Goal: Task Accomplishment & Management: Use online tool/utility

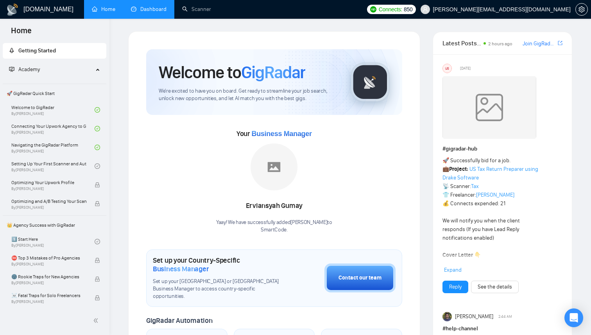
click at [150, 6] on link "Dashboard" at bounding box center [149, 9] width 36 height 7
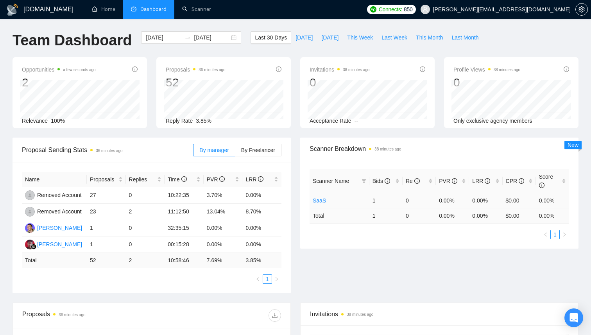
click at [317, 200] on link "SaaS" at bounding box center [319, 200] width 13 height 6
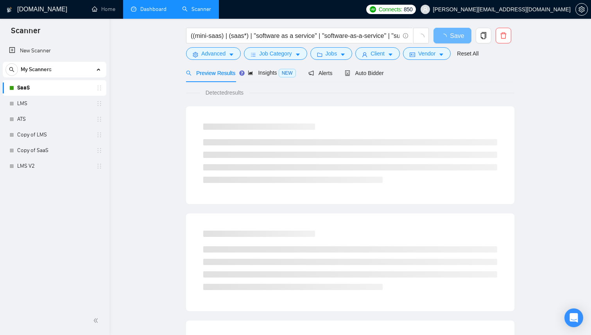
scroll to position [54, 0]
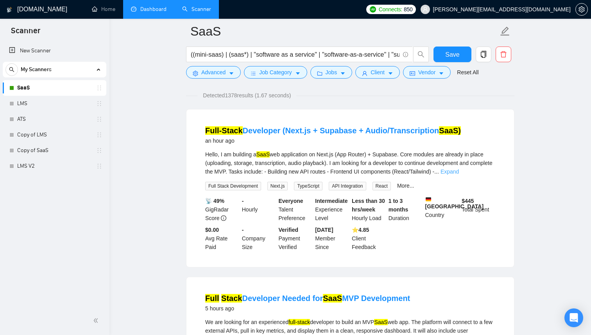
click at [459, 172] on link "Expand" at bounding box center [449, 171] width 18 height 6
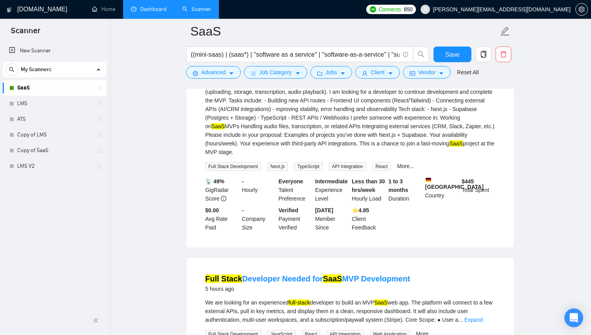
scroll to position [0, 0]
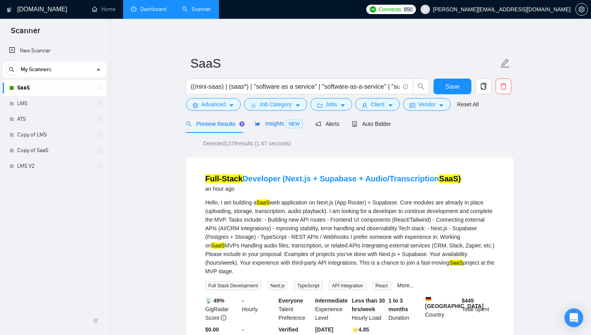
click at [272, 127] on span "Insights NEW" at bounding box center [279, 123] width 48 height 6
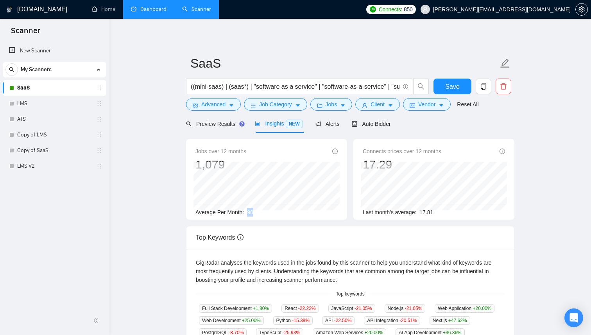
drag, startPoint x: 254, startPoint y: 213, endPoint x: 250, endPoint y: 213, distance: 4.3
click at [250, 213] on span "90" at bounding box center [250, 212] width 6 height 6
click at [39, 165] on link "LMS V2" at bounding box center [54, 166] width 74 height 16
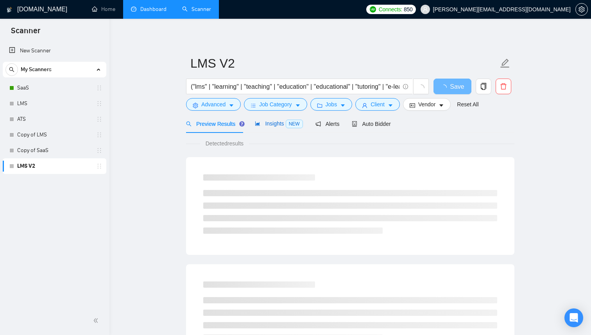
click at [269, 123] on span "Insights NEW" at bounding box center [279, 123] width 48 height 6
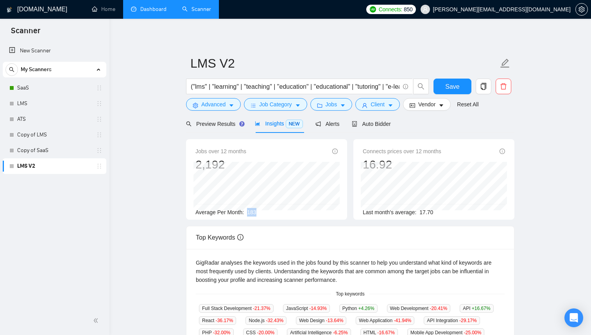
drag, startPoint x: 261, startPoint y: 210, endPoint x: 248, endPoint y: 210, distance: 13.3
click at [248, 210] on div "Average Per Month: 183" at bounding box center [266, 212] width 142 height 9
click at [207, 122] on span "Preview Results" at bounding box center [214, 124] width 56 height 6
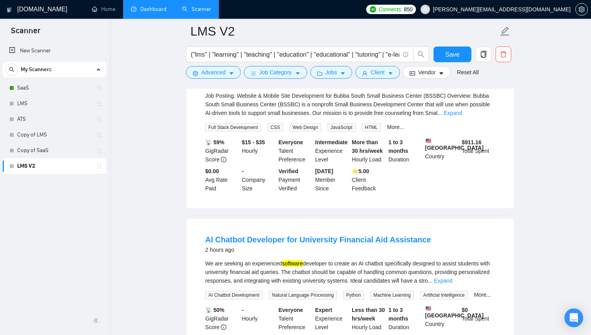
scroll to position [167, 0]
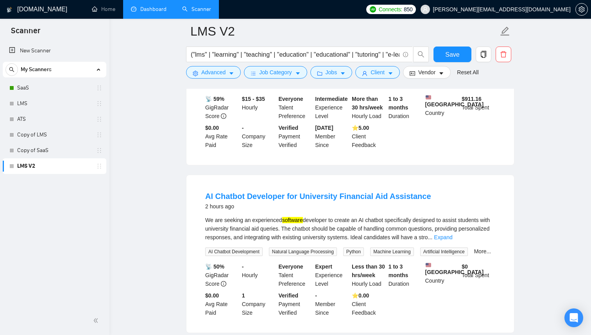
click at [147, 6] on link "Dashboard" at bounding box center [149, 9] width 36 height 7
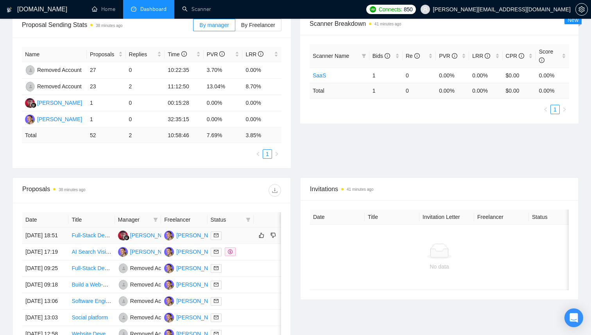
click at [217, 238] on icon "mail" at bounding box center [216, 235] width 5 height 5
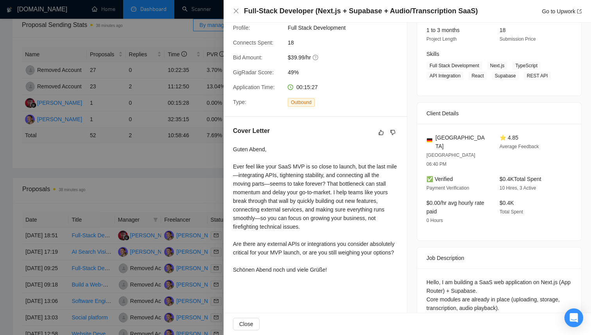
scroll to position [84, 0]
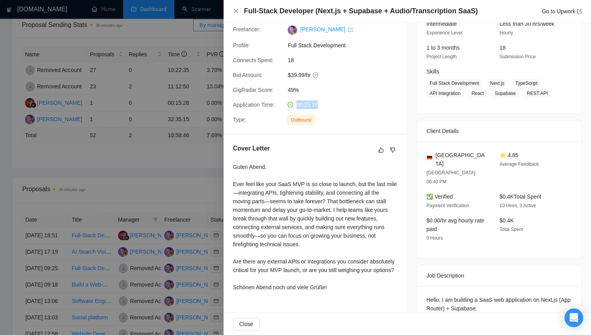
drag, startPoint x: 324, startPoint y: 104, endPoint x: 294, endPoint y: 104, distance: 29.7
click at [294, 104] on div "00:15:27" at bounding box center [325, 104] width 82 height 9
click at [341, 149] on div "Cover Letter" at bounding box center [315, 150] width 164 height 13
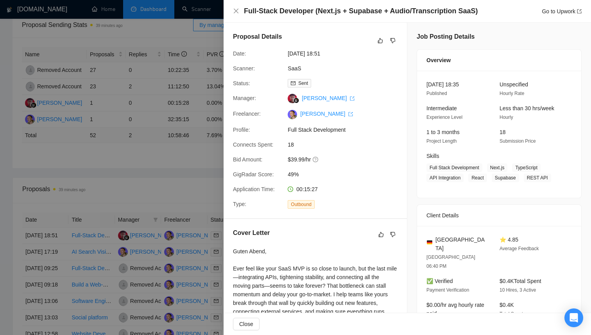
drag, startPoint x: 341, startPoint y: 53, endPoint x: 325, endPoint y: 53, distance: 16.0
click at [325, 53] on span "09 Sep, 2025 18:51" at bounding box center [346, 53] width 117 height 9
click at [350, 118] on div "[PERSON_NAME]" at bounding box center [325, 113] width 82 height 9
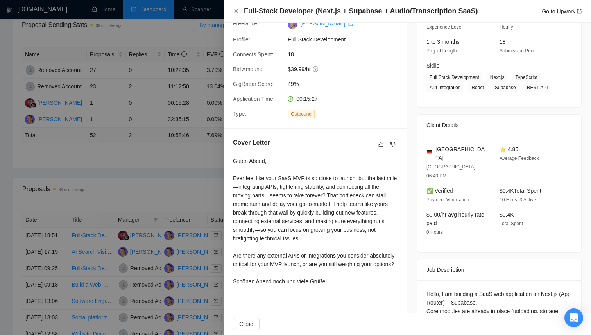
scroll to position [114, 0]
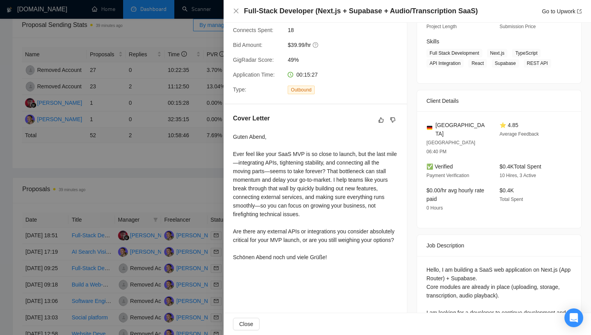
click at [193, 167] on div at bounding box center [295, 167] width 591 height 335
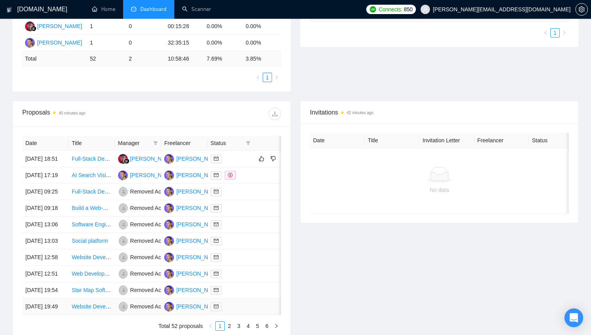
scroll to position [0, 0]
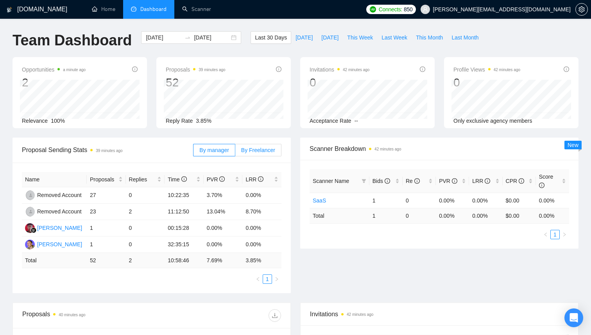
click at [263, 147] on span "By Freelancer" at bounding box center [258, 150] width 34 height 6
click at [235, 152] on input "By Freelancer" at bounding box center [235, 152] width 0 height 0
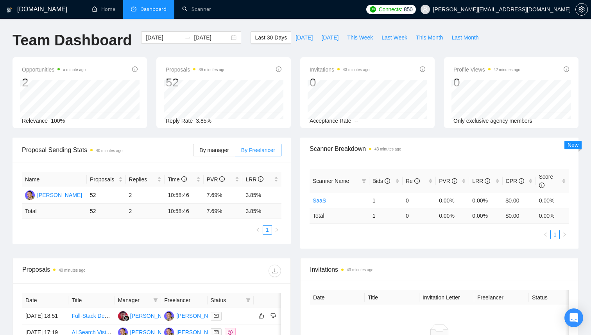
click at [223, 142] on div "By manager By Freelancer" at bounding box center [237, 150] width 88 height 25
click at [222, 145] on label "By manager" at bounding box center [214, 150] width 42 height 13
click at [193, 152] on input "By manager" at bounding box center [193, 152] width 0 height 0
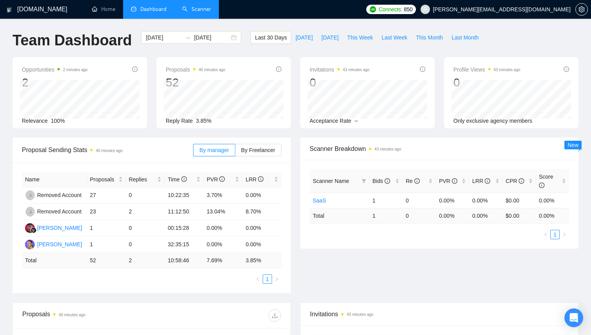
click at [200, 6] on link "Scanner" at bounding box center [196, 9] width 29 height 7
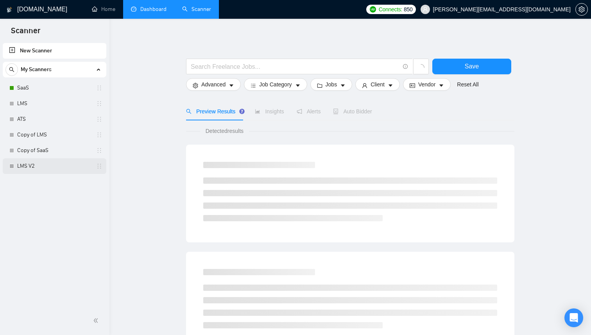
click at [29, 161] on link "LMS V2" at bounding box center [54, 166] width 74 height 16
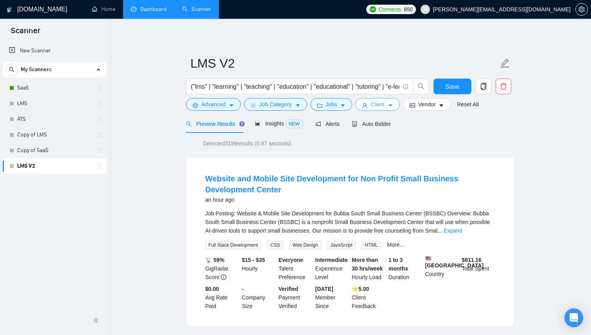
click at [397, 105] on button "Client" at bounding box center [377, 104] width 45 height 13
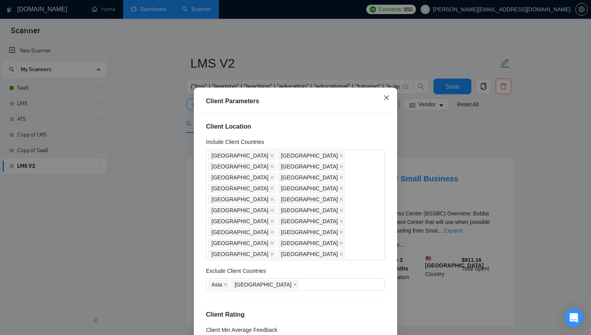
click at [389, 96] on span "Close" at bounding box center [386, 98] width 21 height 21
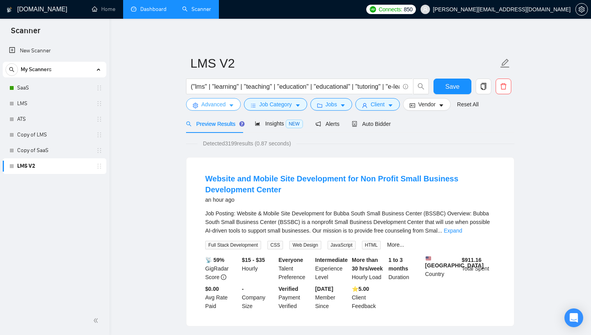
click at [232, 102] on button "Advanced" at bounding box center [213, 104] width 55 height 13
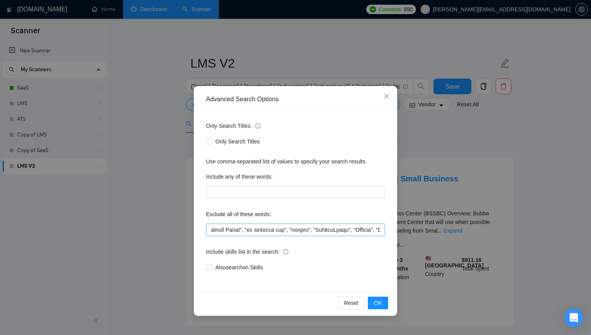
scroll to position [0, 637]
click at [454, 137] on div "Advanced Search Options Only Search Titles: Only Search Titles Use comma-separa…" at bounding box center [295, 167] width 591 height 335
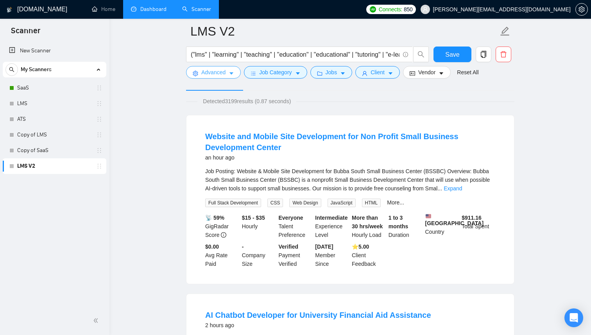
scroll to position [45, 0]
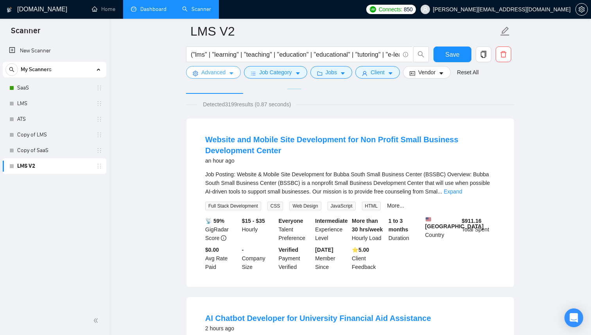
click at [230, 76] on icon "caret-down" at bounding box center [231, 73] width 5 height 5
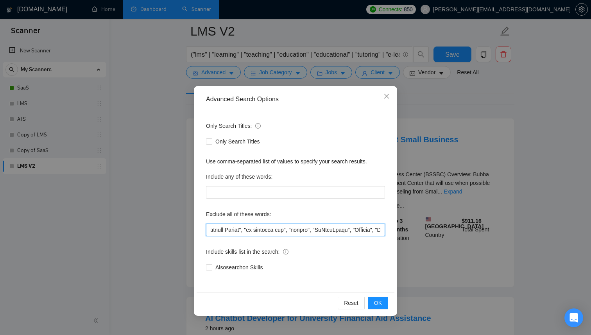
click at [270, 230] on input "text" at bounding box center [295, 229] width 179 height 13
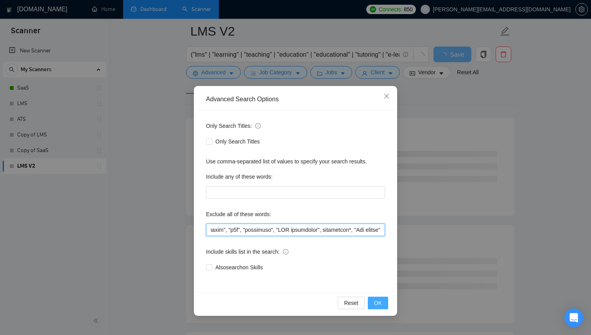
type input ""Cross-Platform", "Mobile Developer", Bubble*, "Bubble io", "Flutter", Lovable*…"
click at [376, 307] on span "OK" at bounding box center [378, 302] width 8 height 9
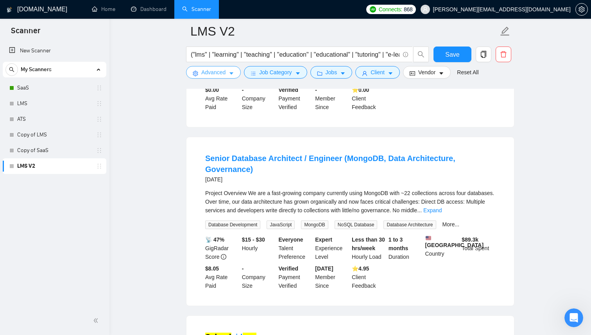
click at [221, 73] on span "Advanced" at bounding box center [213, 72] width 24 height 9
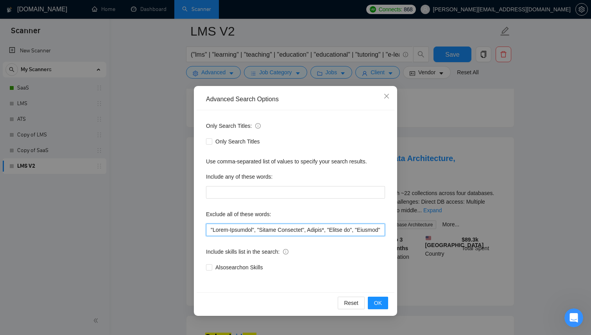
click at [283, 234] on input "text" at bounding box center [295, 229] width 179 height 13
paste input "'"hubspot", "to take over", "MS", "We do **not** hire people from agencies", "C…"
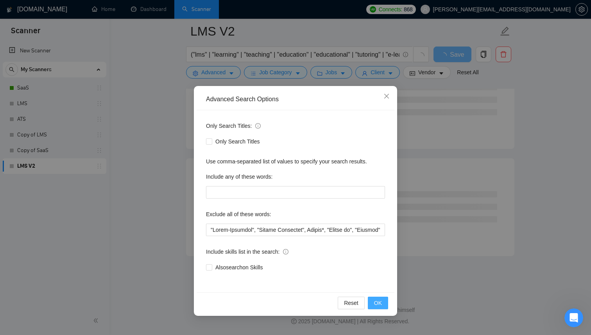
click at [377, 298] on button "OK" at bounding box center [378, 303] width 20 height 13
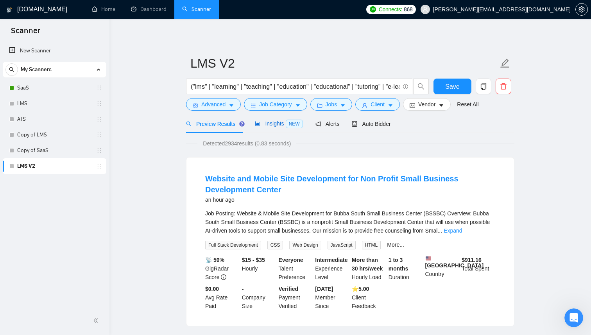
click at [283, 127] on div "Insights NEW" at bounding box center [279, 123] width 48 height 9
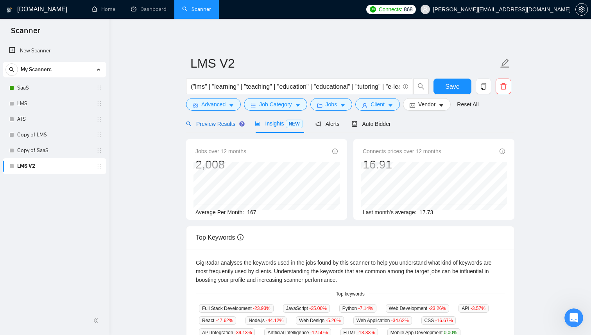
click at [211, 127] on div "Preview Results" at bounding box center [214, 124] width 56 height 9
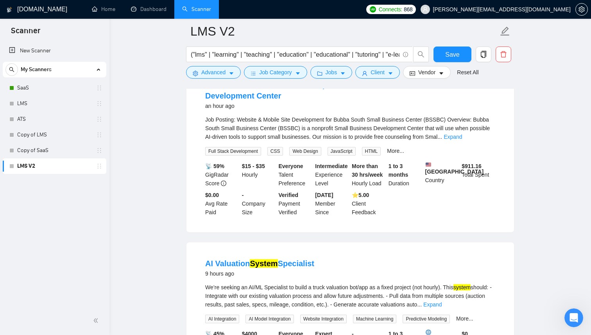
scroll to position [58, 0]
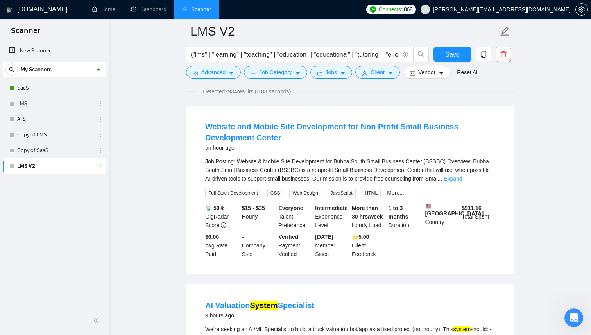
click at [462, 176] on link "Expand" at bounding box center [452, 178] width 18 height 6
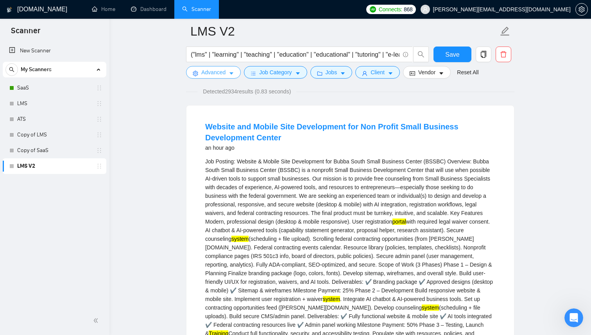
click at [236, 75] on button "Advanced" at bounding box center [213, 72] width 55 height 13
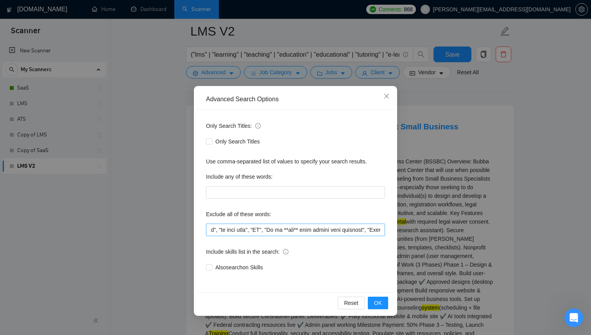
scroll to position [0, 2870]
click at [275, 229] on input "text" at bounding box center [295, 229] width 179 height 13
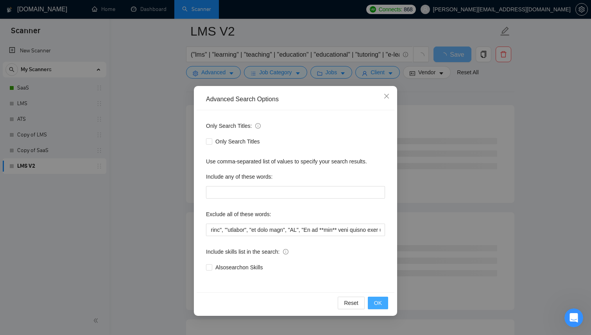
click at [382, 298] on button "OK" at bounding box center [378, 303] width 20 height 13
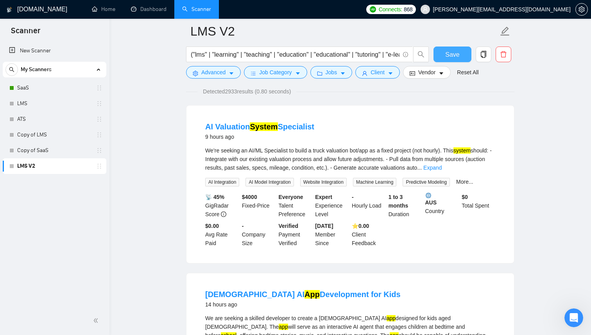
click at [461, 50] on button "Save" at bounding box center [452, 54] width 38 height 16
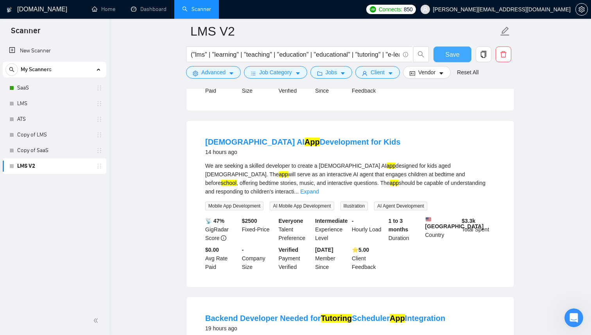
scroll to position [250, 0]
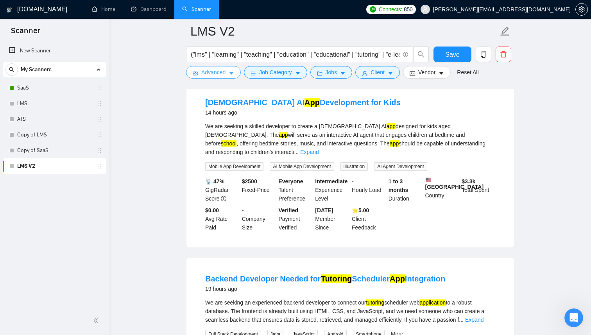
click at [237, 73] on button "Advanced" at bounding box center [213, 72] width 55 height 13
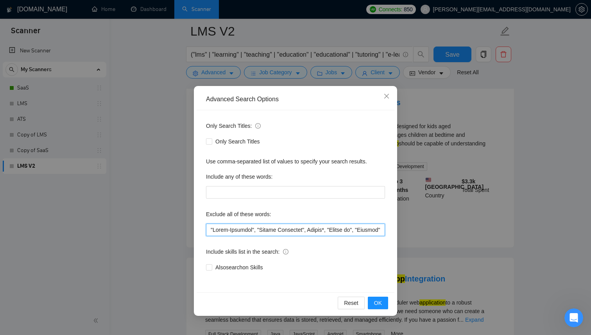
click at [300, 233] on input "text" at bounding box center [295, 229] width 179 height 13
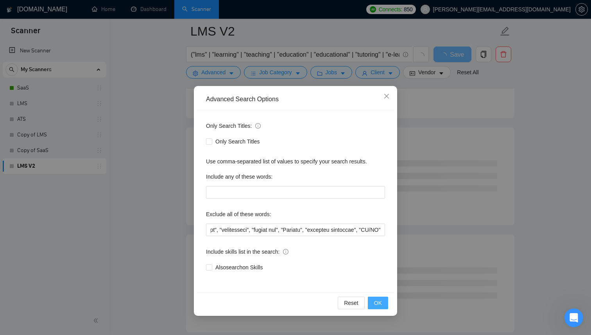
scroll to position [0, 0]
click at [377, 300] on span "OK" at bounding box center [378, 302] width 8 height 9
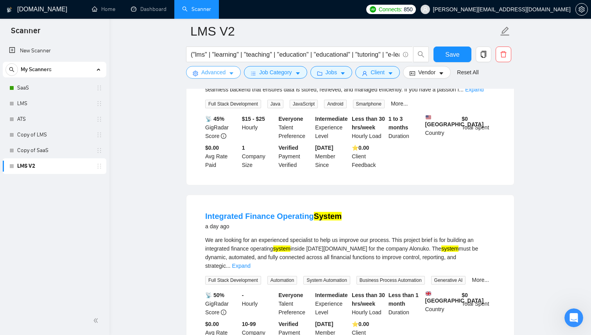
scroll to position [364, 0]
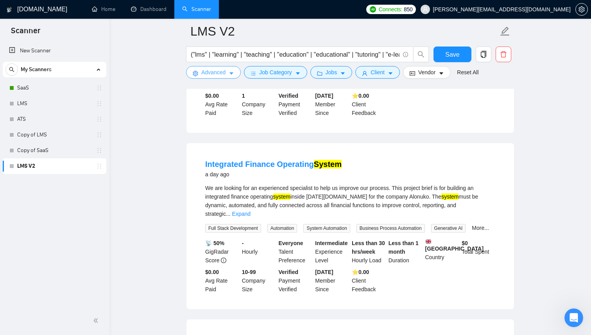
click at [235, 72] on button "Advanced" at bounding box center [213, 72] width 55 height 13
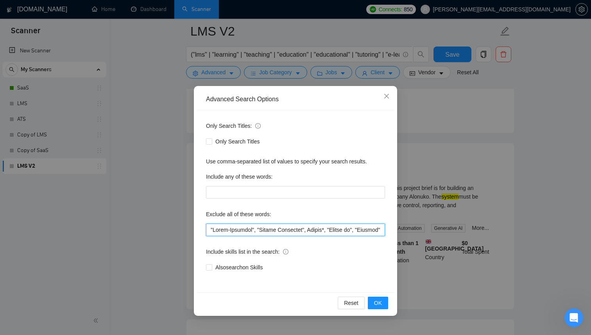
click at [247, 227] on input "text" at bounding box center [295, 229] width 179 height 13
type input ""Cross-Platform", "Mobile Developer", Bubble*, "Bubble io", "Flutter", Lovable*…"
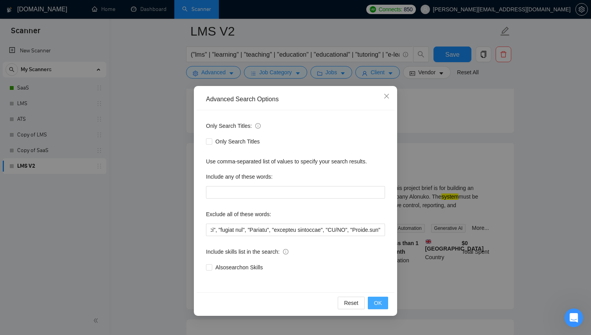
scroll to position [0, 0]
click at [379, 305] on span "OK" at bounding box center [378, 302] width 8 height 9
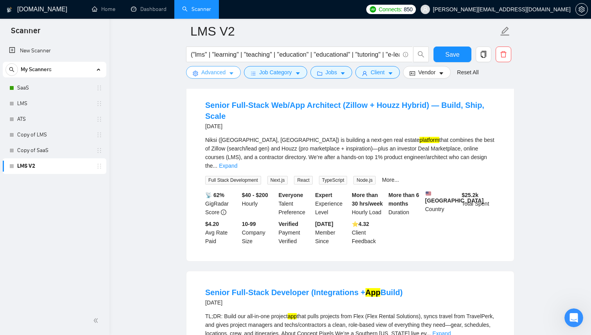
scroll to position [759, 0]
click at [280, 56] on input "("lms" | "learning" | "teaching" | "education" | "educational" | "tutoring" | "…" at bounding box center [295, 55] width 209 height 10
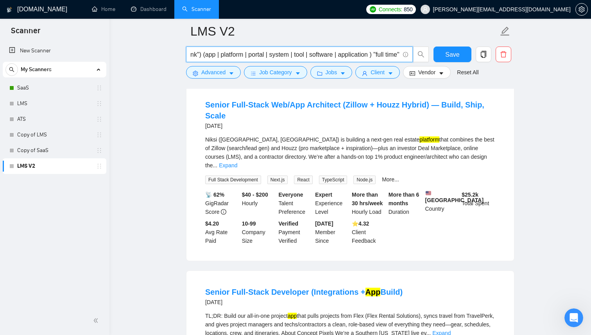
scroll to position [0, 540]
click at [182, 119] on main "LMS V2 ("lms" | "learning" | "teaching" | "education" | "educational" | "tutori…" at bounding box center [350, 199] width 456 height 1854
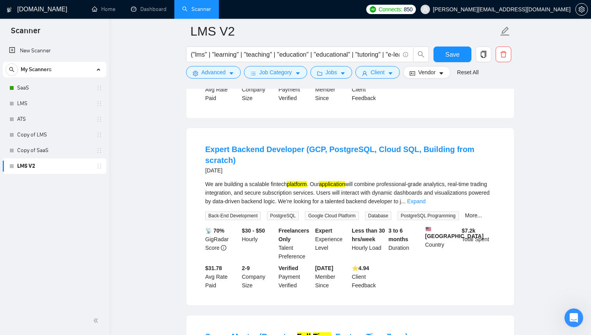
scroll to position [916, 0]
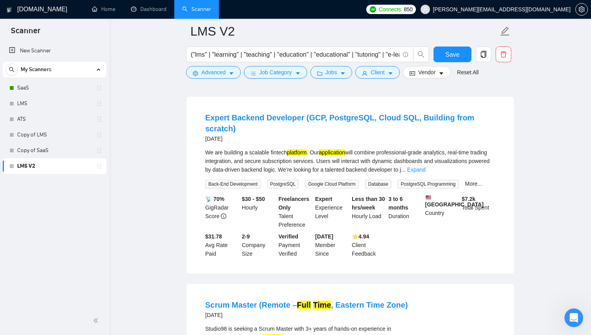
click at [484, 164] on div "We are building a scalable fintech platform . Our application will combine prof…" at bounding box center [350, 161] width 290 height 26
click at [425, 167] on link "Expand" at bounding box center [416, 169] width 18 height 6
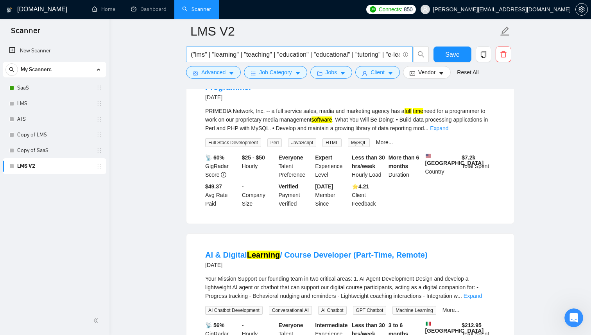
scroll to position [580, 0]
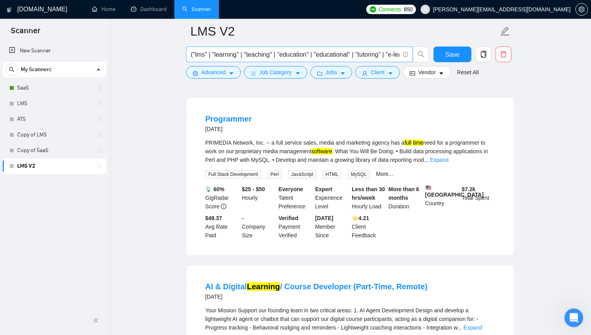
click at [347, 52] on input "("lms" | "learning" | "teaching" | "education" | "educational" | "tutoring" | "…" at bounding box center [295, 55] width 209 height 10
type input "("lms" | "learning" | "teaching" | "education" | "educational" | "tutoring" | "…"
click at [455, 53] on span "Save" at bounding box center [452, 55] width 14 height 10
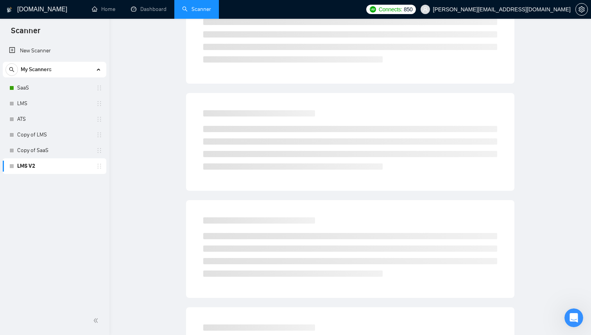
scroll to position [0, 0]
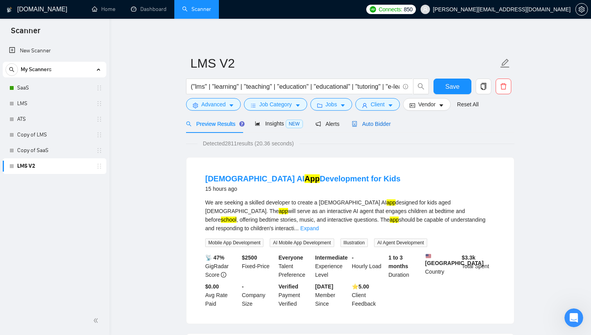
click at [383, 123] on span "Auto Bidder" at bounding box center [371, 124] width 39 height 6
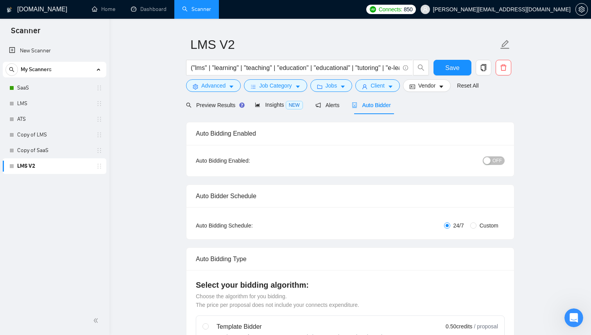
scroll to position [19, 0]
click at [501, 155] on div "OFF" at bounding box center [453, 160] width 103 height 13
click at [498, 157] on span "OFF" at bounding box center [496, 160] width 9 height 9
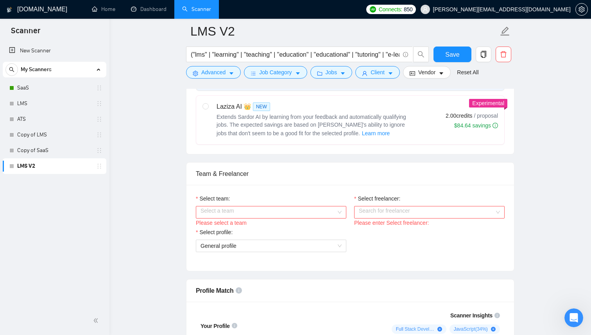
scroll to position [321, 0]
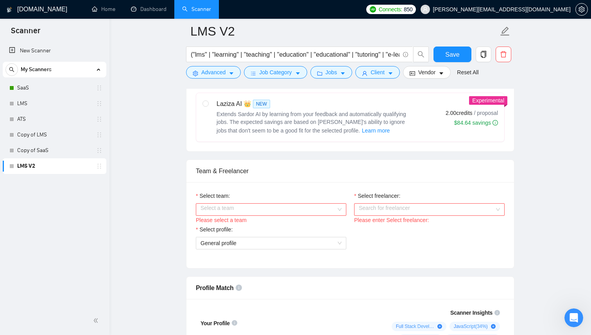
click at [338, 208] on div "Select a team" at bounding box center [271, 209] width 150 height 13
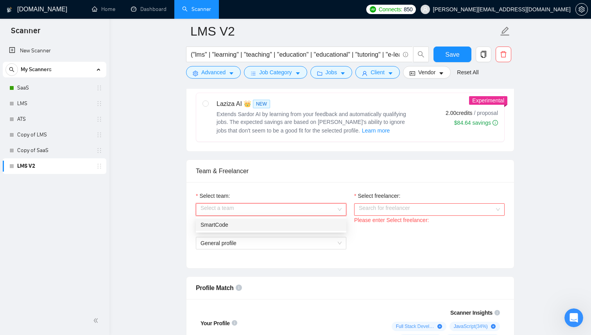
click at [308, 220] on div "SmartCode" at bounding box center [270, 224] width 141 height 9
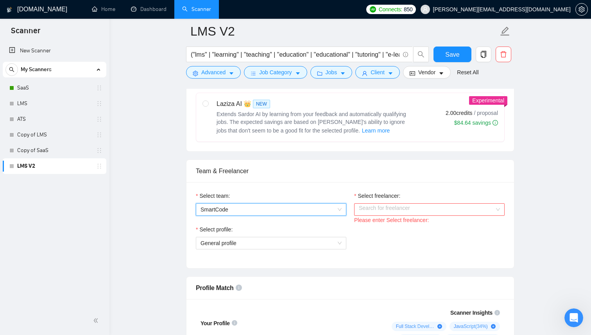
click at [371, 209] on input "Select freelancer:" at bounding box center [427, 210] width 136 height 12
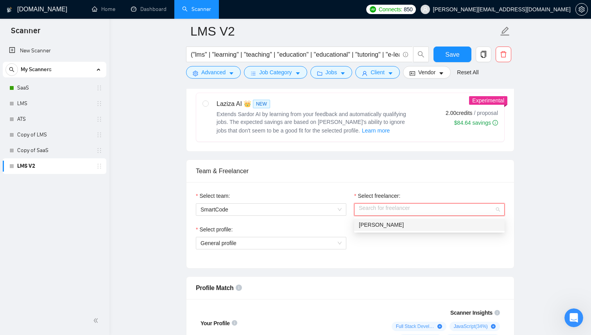
click at [372, 222] on span "[PERSON_NAME]" at bounding box center [381, 225] width 45 height 6
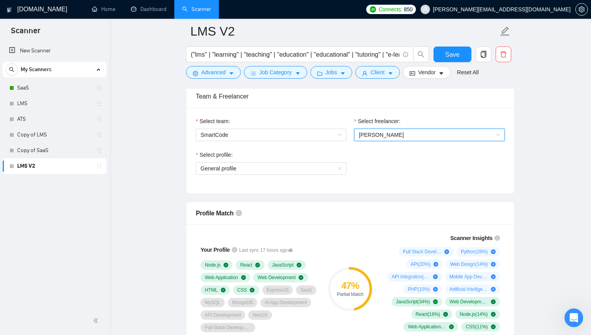
scroll to position [388, 0]
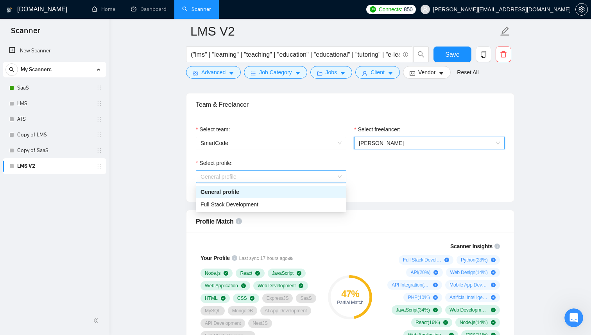
click at [323, 182] on span "General profile" at bounding box center [270, 177] width 141 height 12
click at [289, 204] on div "Full Stack Development" at bounding box center [270, 204] width 141 height 9
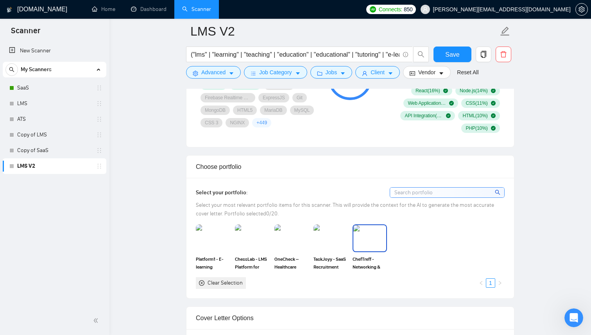
scroll to position [605, 0]
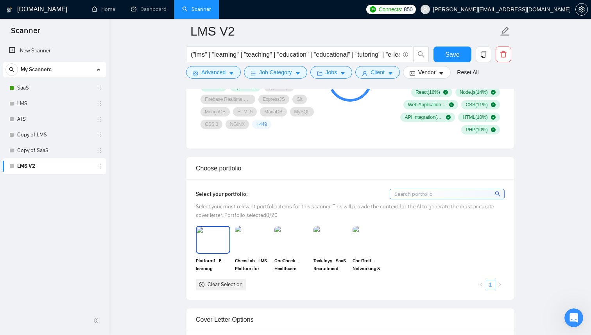
click at [214, 247] on img at bounding box center [213, 240] width 33 height 26
click at [248, 249] on img at bounding box center [252, 240] width 33 height 26
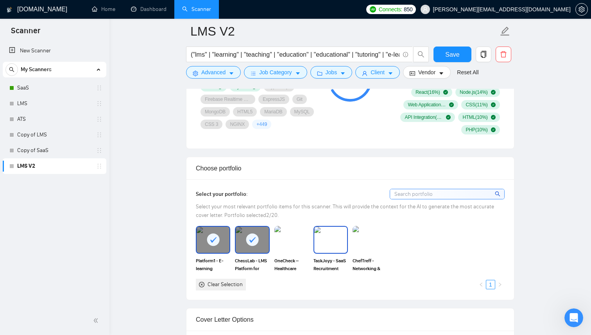
click at [331, 244] on img at bounding box center [330, 240] width 33 height 26
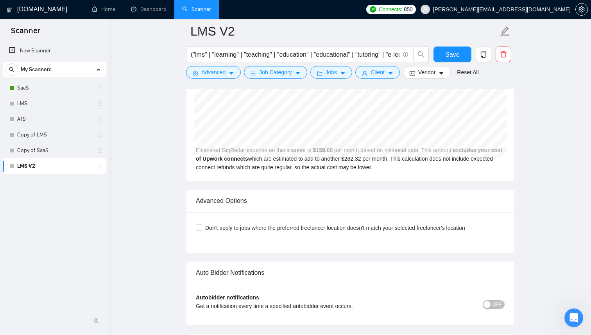
scroll to position [1733, 0]
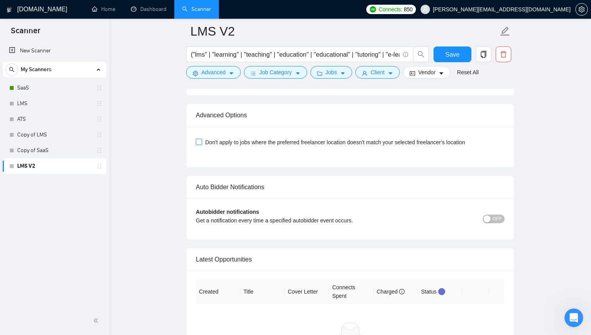
click at [198, 140] on input "Don't apply to jobs where the preferred freelancer location doesn't match your …" at bounding box center [198, 141] width 5 height 5
checkbox input "true"
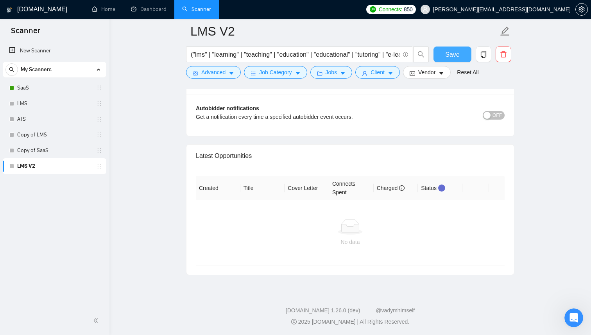
click at [454, 55] on span "Save" at bounding box center [452, 55] width 14 height 10
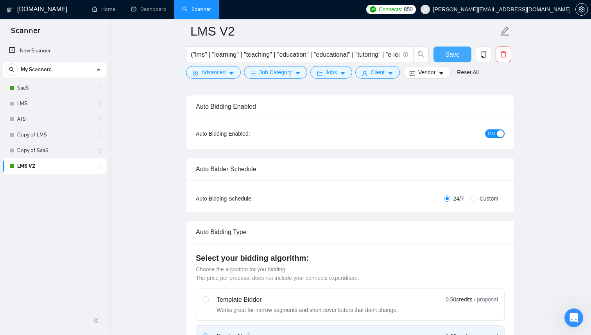
scroll to position [0, 0]
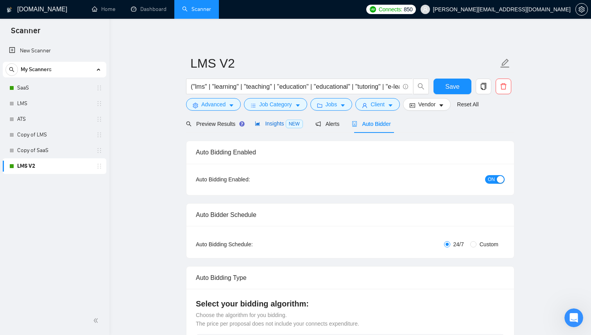
click at [274, 127] on div "Insights NEW" at bounding box center [279, 123] width 48 height 9
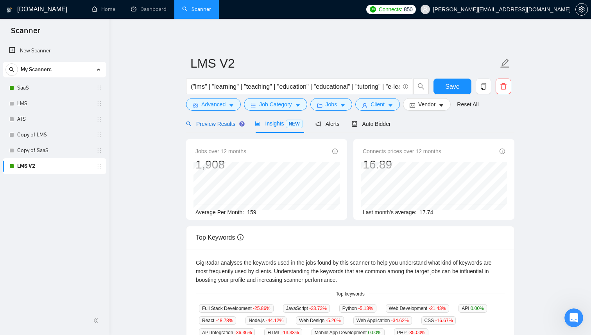
click at [213, 124] on span "Preview Results" at bounding box center [214, 124] width 56 height 6
